Goal: Task Accomplishment & Management: Use online tool/utility

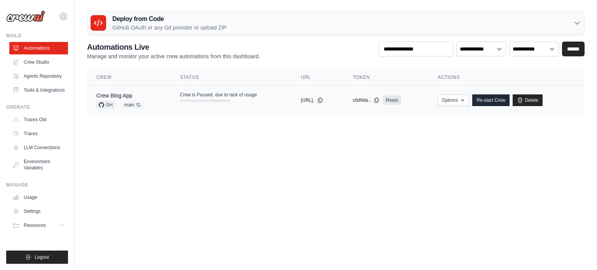
click at [270, 104] on td "Crew is Paused, due to lack of usage" at bounding box center [231, 97] width 121 height 23
click at [275, 95] on td "Crew is Paused, due to lack of usage" at bounding box center [231, 97] width 121 height 23
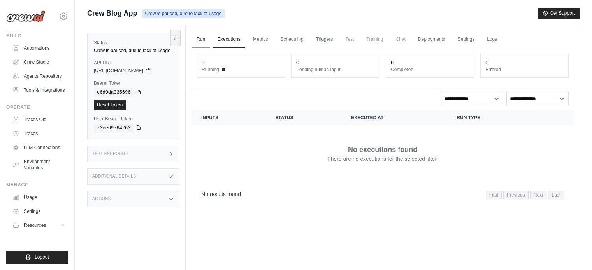
click at [204, 37] on link "Run" at bounding box center [201, 40] width 18 height 16
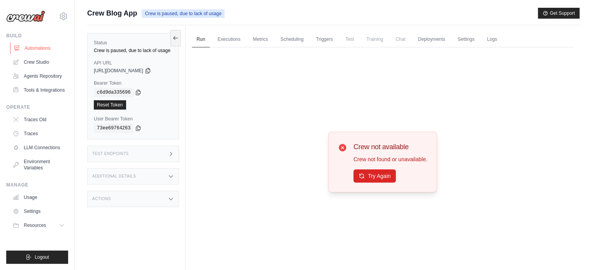
click at [35, 48] on link "Automations" at bounding box center [39, 48] width 59 height 12
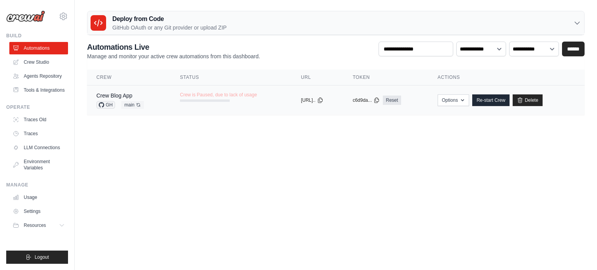
click at [254, 100] on td "Crew is Paused, due to lack of usage" at bounding box center [231, 97] width 121 height 23
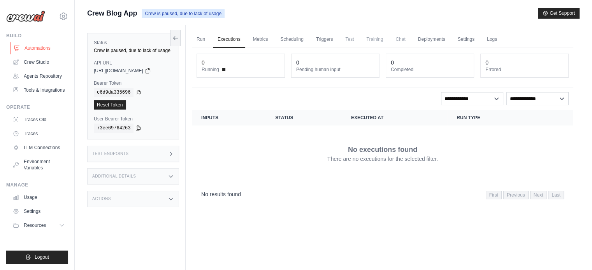
click at [29, 44] on link "Automations" at bounding box center [39, 48] width 59 height 12
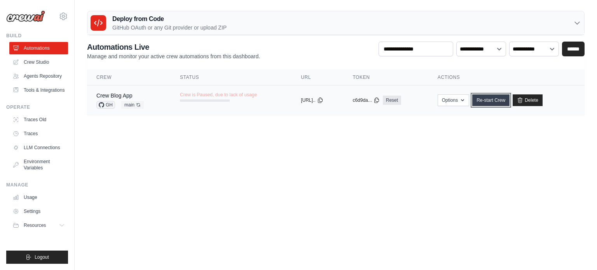
click at [489, 104] on link "Re-start Crew" at bounding box center [491, 101] width 37 height 12
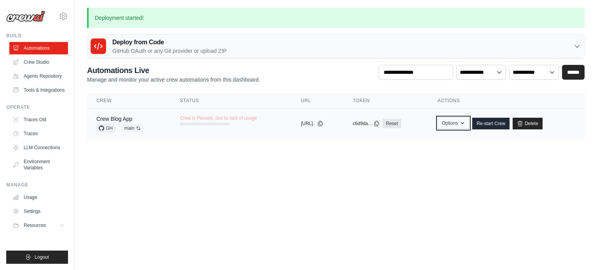
click at [462, 121] on button "Options" at bounding box center [454, 123] width 32 height 12
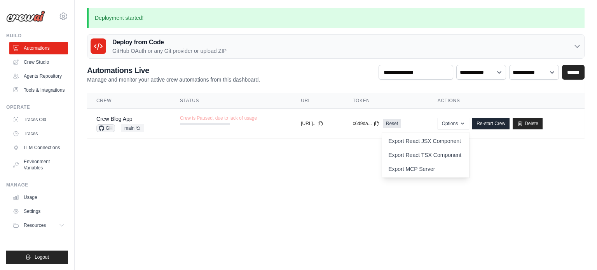
click at [252, 162] on body "yugeshkaran01@gmail.com Settings Build Automations" at bounding box center [298, 135] width 597 height 270
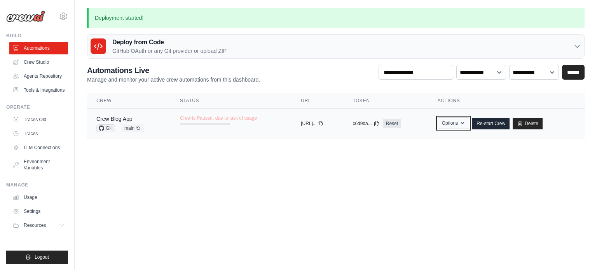
click at [457, 123] on button "Options" at bounding box center [454, 123] width 32 height 12
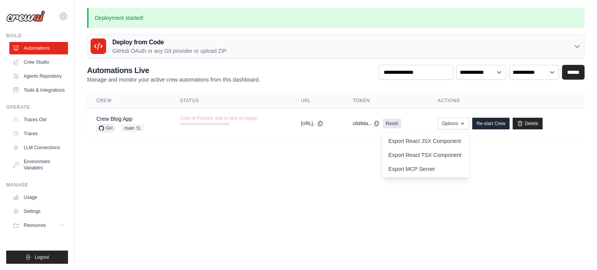
click at [387, 176] on body "yugeshkaran01@gmail.com Settings Build Automations" at bounding box center [298, 135] width 597 height 270
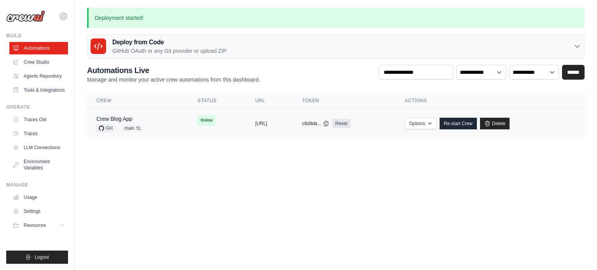
click at [212, 123] on td "Online" at bounding box center [217, 120] width 58 height 23
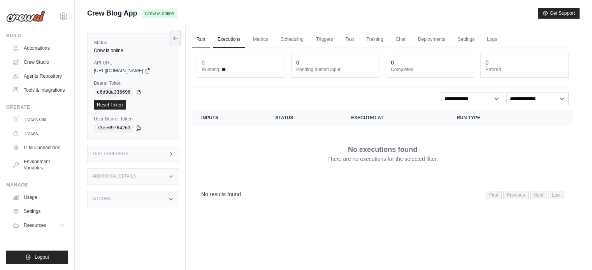
click at [206, 40] on link "Run" at bounding box center [201, 40] width 18 height 16
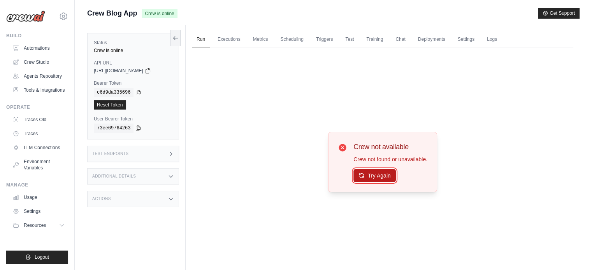
drag, startPoint x: 376, startPoint y: 178, endPoint x: 366, endPoint y: 179, distance: 10.6
click at [366, 179] on button "Try Again" at bounding box center [374, 175] width 42 height 13
click at [369, 177] on button "Try Again" at bounding box center [374, 175] width 42 height 13
click at [561, 7] on button "Get Support" at bounding box center [559, 12] width 42 height 11
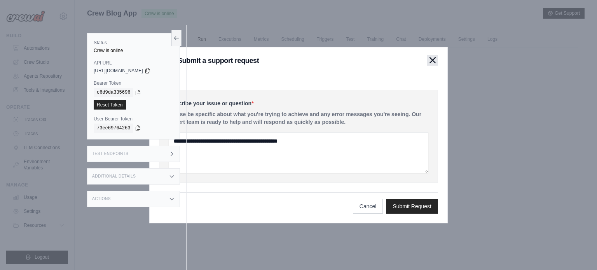
click at [434, 58] on icon "button" at bounding box center [433, 60] width 6 height 6
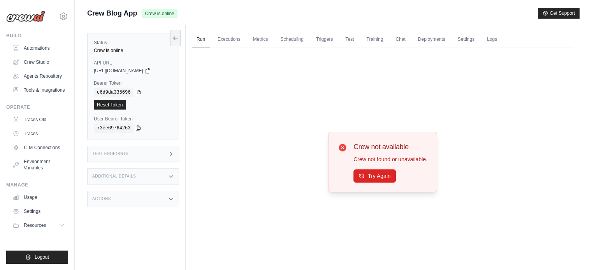
click at [141, 159] on div "Test Endpoints" at bounding box center [133, 154] width 92 height 16
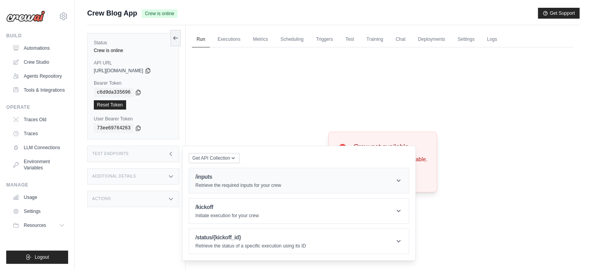
click at [215, 184] on p "Retrieve the required inputs for your crew" at bounding box center [238, 185] width 86 height 6
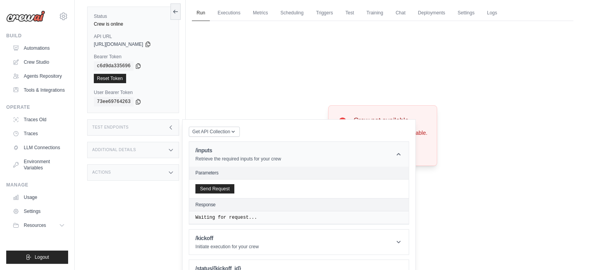
scroll to position [28, 0]
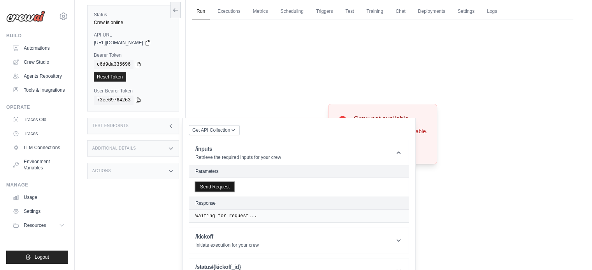
click at [215, 188] on button "Send Request" at bounding box center [214, 186] width 39 height 9
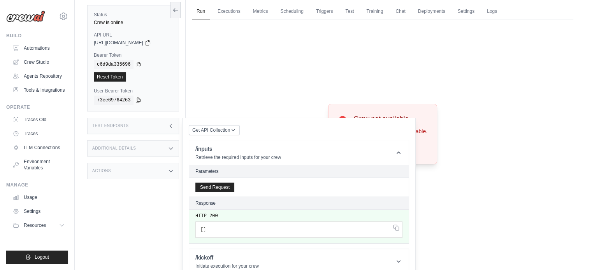
scroll to position [56, 0]
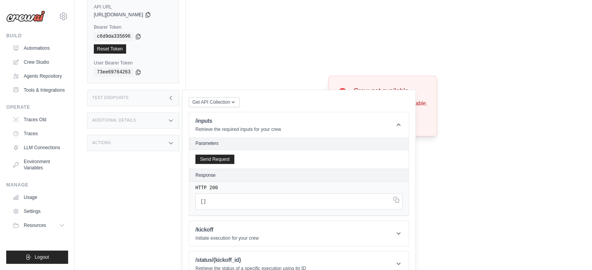
click at [190, 36] on div "Run Executions Metrics Scheduling Triggers Test Training Chat Deployments Setti…" at bounding box center [383, 104] width 394 height 270
click at [34, 46] on link "Automations" at bounding box center [39, 48] width 59 height 12
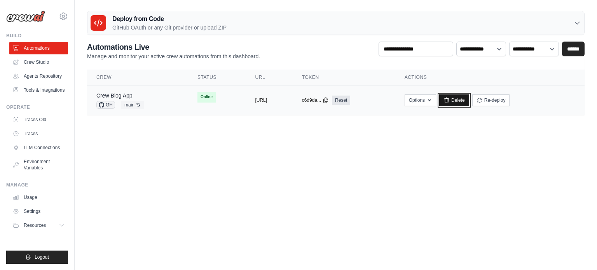
click at [469, 98] on link "Delete" at bounding box center [455, 101] width 30 height 12
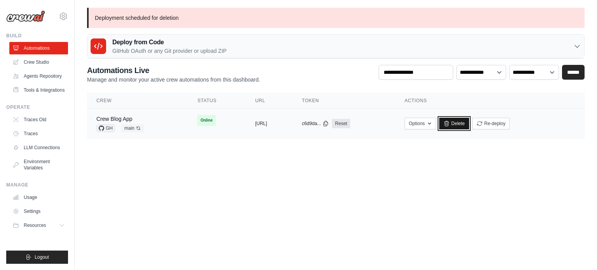
click at [469, 121] on link "Delete" at bounding box center [455, 124] width 30 height 12
click at [103, 48] on div at bounding box center [99, 47] width 16 height 16
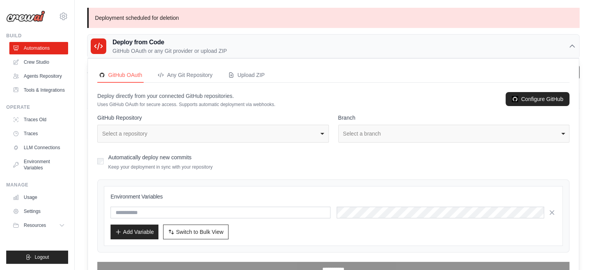
click at [146, 135] on div "Select a repository" at bounding box center [210, 134] width 217 height 8
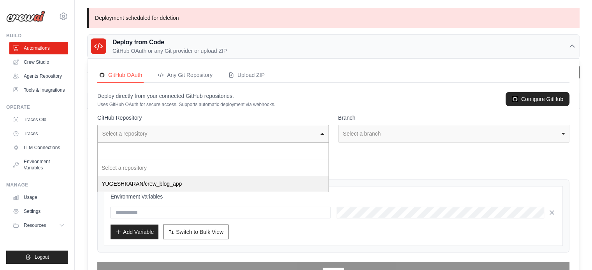
select select "**********"
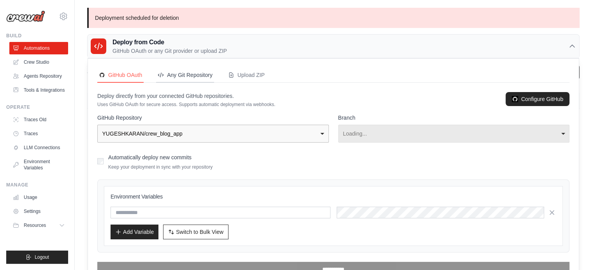
select select "****"
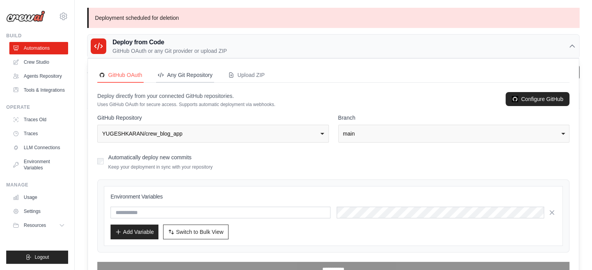
click at [185, 74] on div "Any Git Repository" at bounding box center [185, 75] width 55 height 8
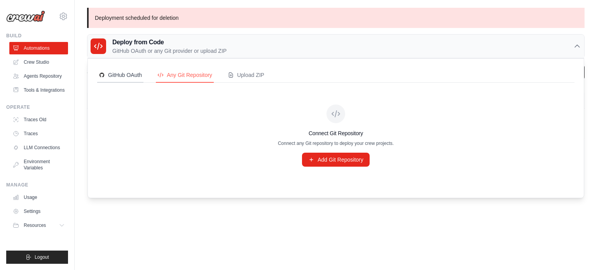
click at [121, 70] on button "GitHub OAuth" at bounding box center [120, 75] width 46 height 15
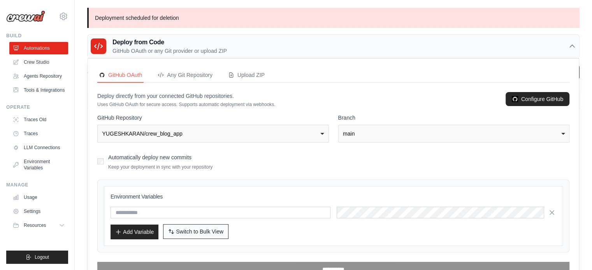
click at [198, 228] on span "Switch to Bulk View" at bounding box center [199, 232] width 47 height 8
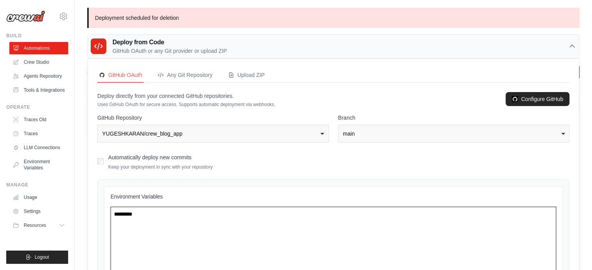
click at [162, 224] on textarea at bounding box center [332, 249] width 445 height 85
paste textarea "**********"
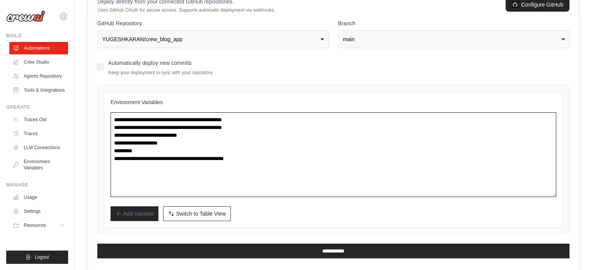
scroll to position [99, 0]
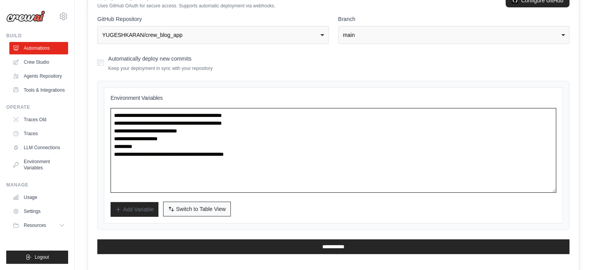
type textarea "**********"
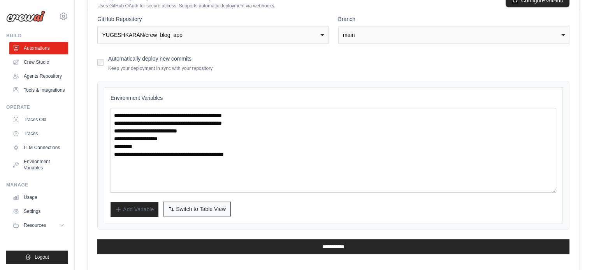
click at [203, 205] on span "Switch to Table View" at bounding box center [201, 209] width 50 height 8
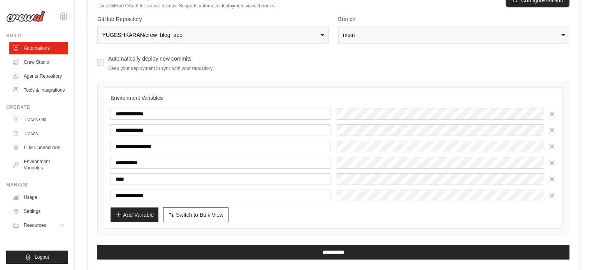
scroll to position [103, 0]
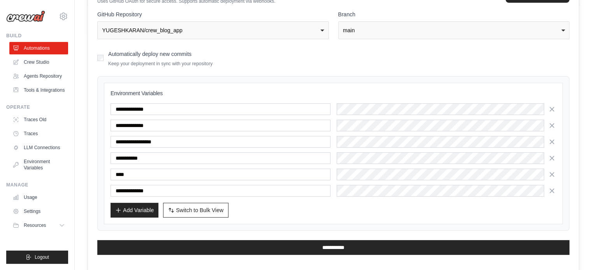
click at [103, 55] on div "Automatically deploy new commits Keep your deployment in sync with your reposit…" at bounding box center [333, 58] width 472 height 18
click at [95, 49] on div "GitHub OAuth Any Git Repository Upload ZIP Deploy directly from your connected …" at bounding box center [333, 114] width 490 height 319
drag, startPoint x: 95, startPoint y: 49, endPoint x: 105, endPoint y: 54, distance: 11.1
click at [105, 54] on div "GitHub OAuth Any Git Repository Upload ZIP Deploy directly from your connected …" at bounding box center [333, 114] width 490 height 319
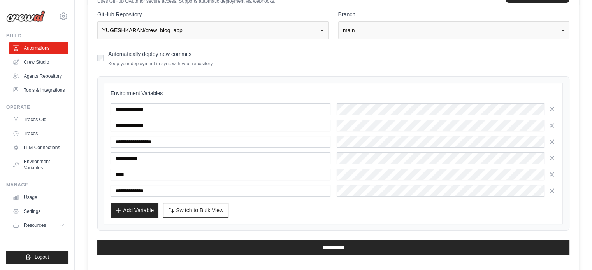
click at [105, 54] on div "Automatically deploy new commits Keep your deployment in sync with your reposit…" at bounding box center [333, 58] width 472 height 18
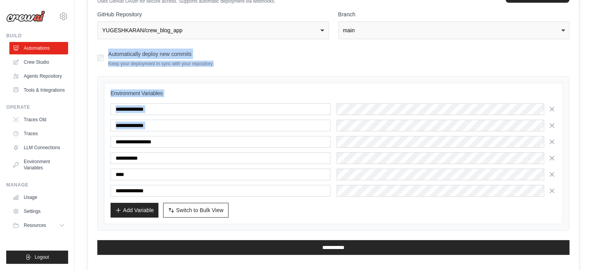
drag, startPoint x: 105, startPoint y: 54, endPoint x: 269, endPoint y: 139, distance: 184.6
click at [269, 139] on form "**********" at bounding box center [333, 133] width 472 height 245
click at [232, 58] on div "Automatically deploy new commits Keep your deployment in sync with your reposit…" at bounding box center [333, 58] width 472 height 18
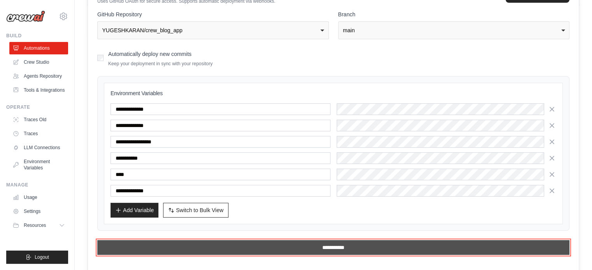
click at [191, 249] on input "**********" at bounding box center [333, 247] width 472 height 15
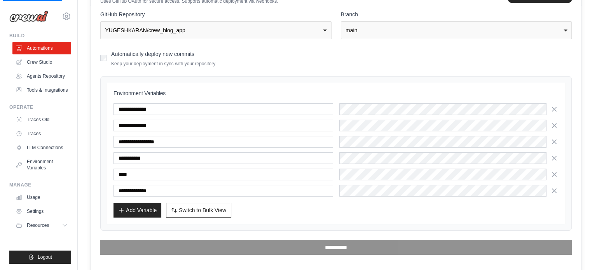
scroll to position [0, 0]
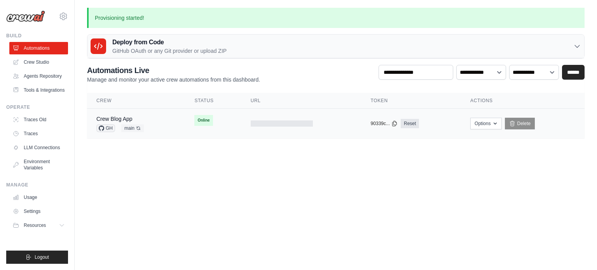
click at [181, 121] on td "Crew Blog App GH main Auto-deploy enabled" at bounding box center [136, 124] width 98 height 30
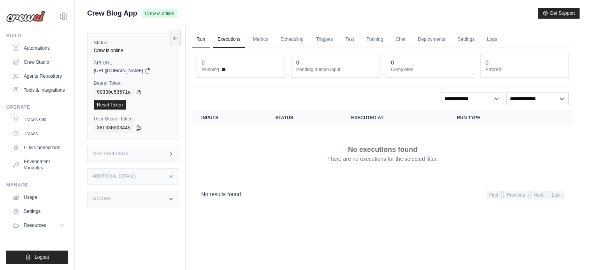
drag, startPoint x: 0, startPoint y: 0, endPoint x: 209, endPoint y: 39, distance: 212.8
click at [209, 39] on link "Run" at bounding box center [201, 40] width 18 height 16
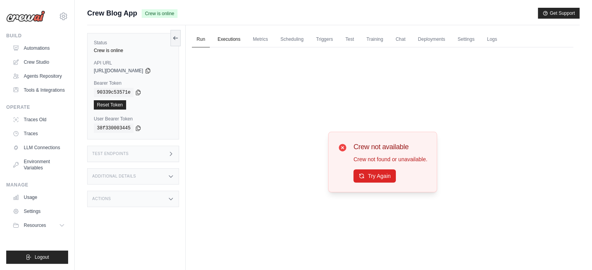
click at [238, 39] on link "Executions" at bounding box center [229, 40] width 32 height 16
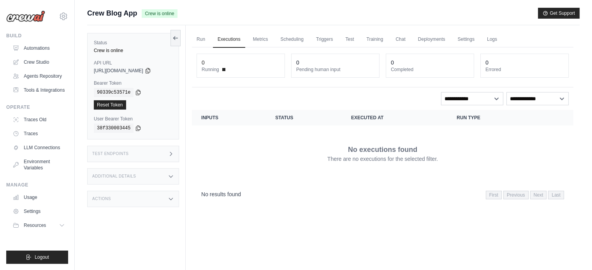
click at [132, 156] on div "Test Endpoints" at bounding box center [133, 154] width 92 height 16
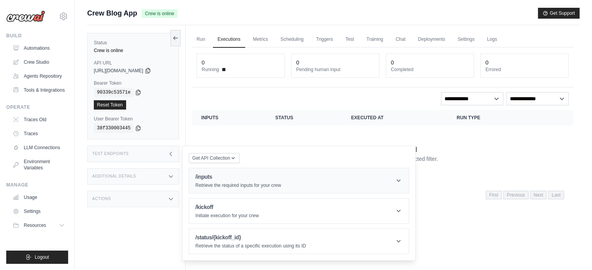
click at [209, 173] on h1 "/inputs" at bounding box center [238, 177] width 86 height 8
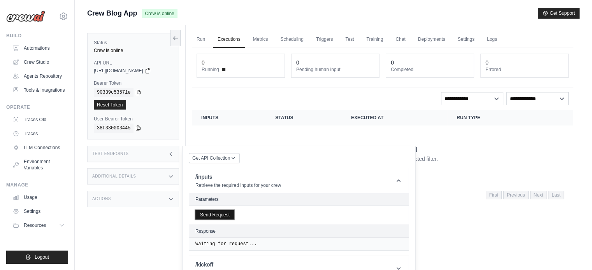
click at [215, 214] on button "Send Request" at bounding box center [214, 214] width 39 height 9
click at [203, 42] on link "Run" at bounding box center [201, 40] width 18 height 16
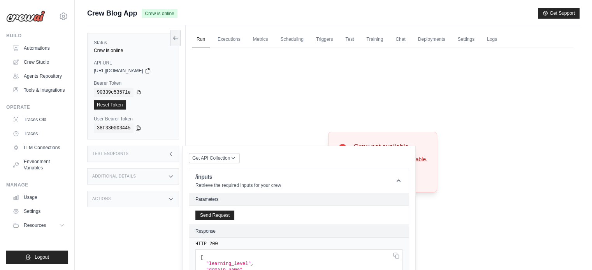
click at [255, 109] on div "Crew not available Crew not found or unavailable. Try Again" at bounding box center [382, 162] width 381 height 230
click at [175, 151] on div "Test Endpoints" at bounding box center [133, 154] width 92 height 16
